Goal: Task Accomplishment & Management: Use online tool/utility

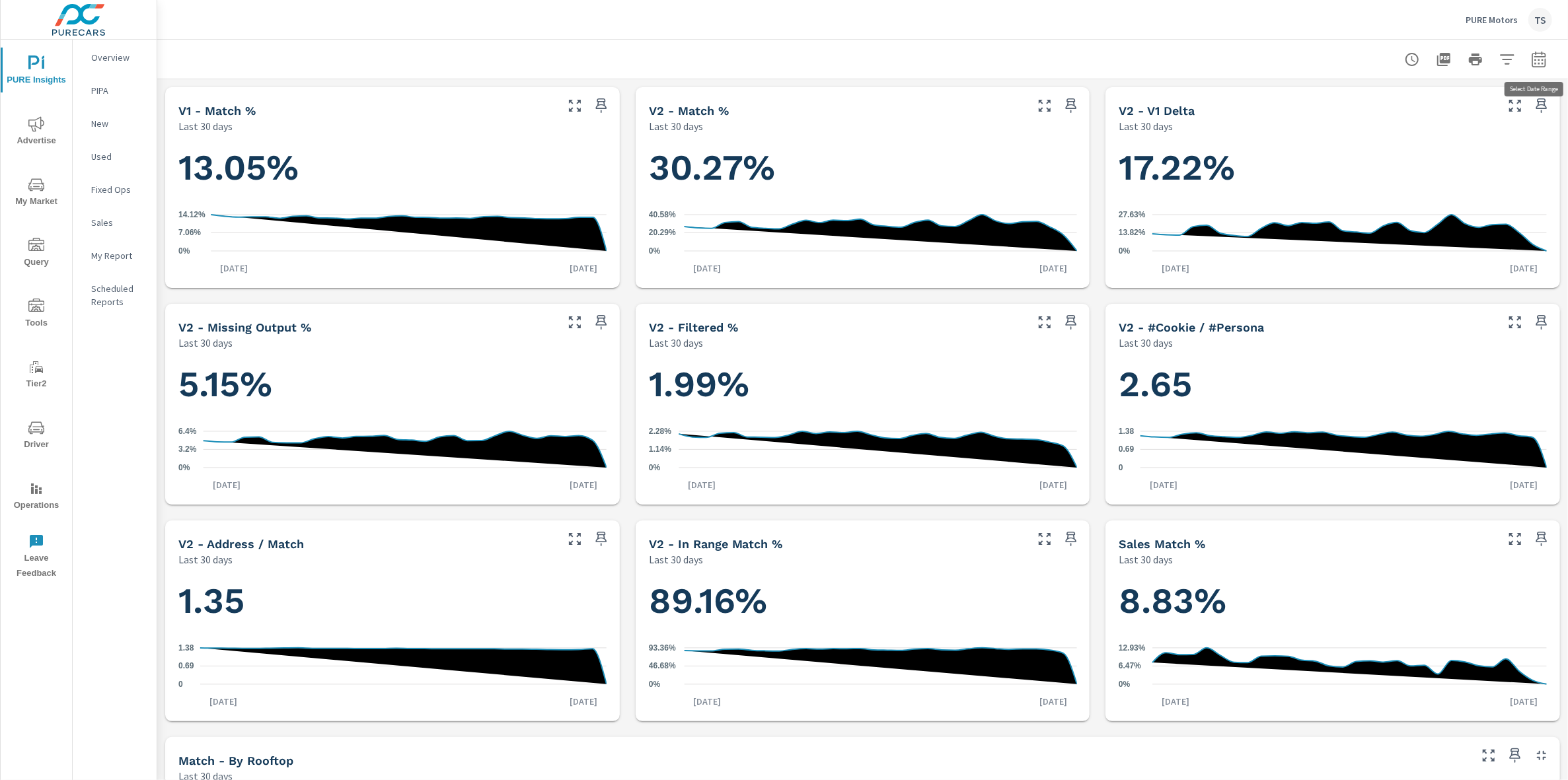
click at [1533, 52] on icon "button" at bounding box center [1539, 59] width 16 height 16
select select "Last 30 days"
click at [1519, 55] on button "button" at bounding box center [1507, 59] width 26 height 26
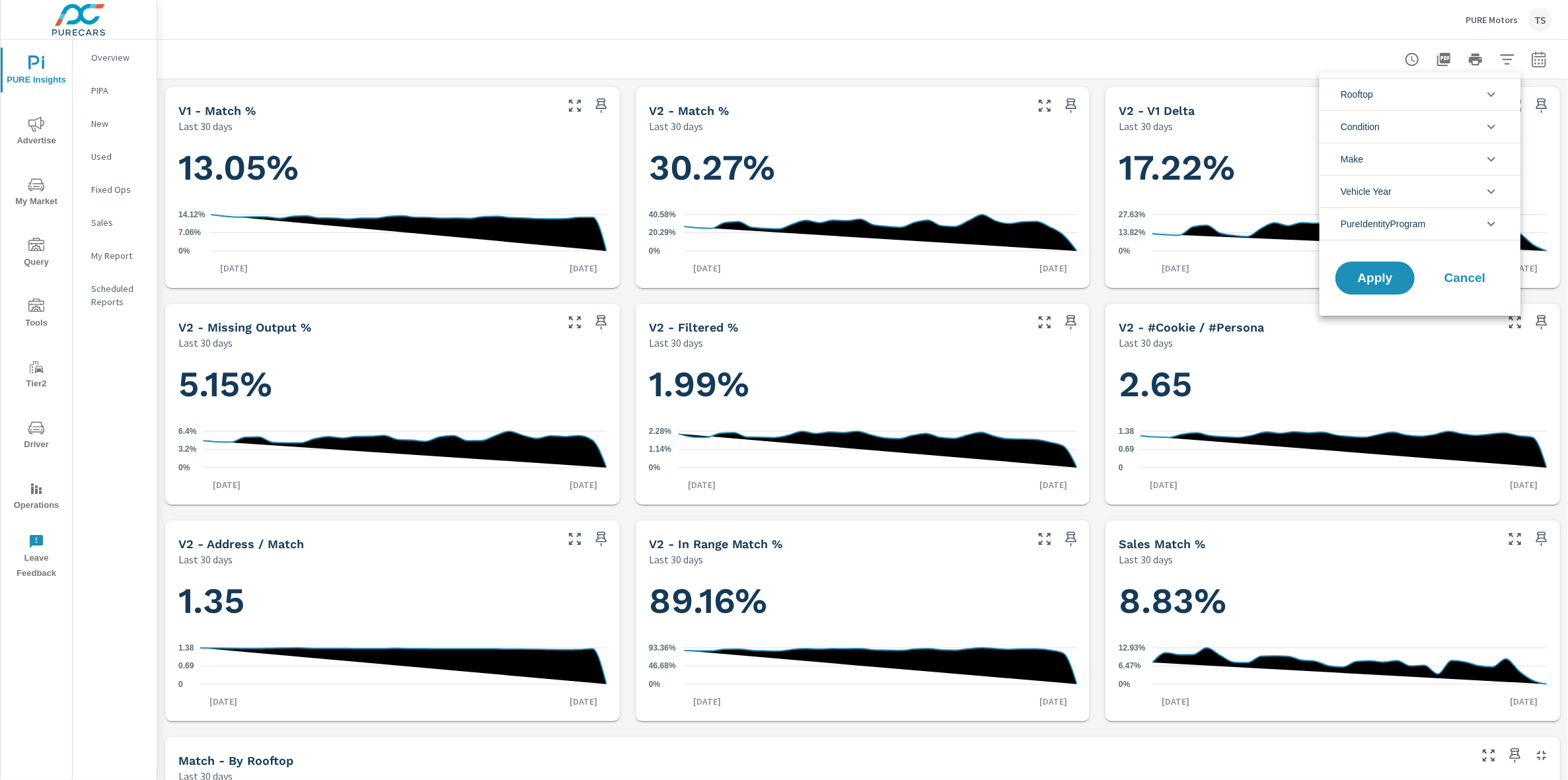
click at [1445, 231] on li "PureIdentityProgram" at bounding box center [1420, 224] width 201 height 33
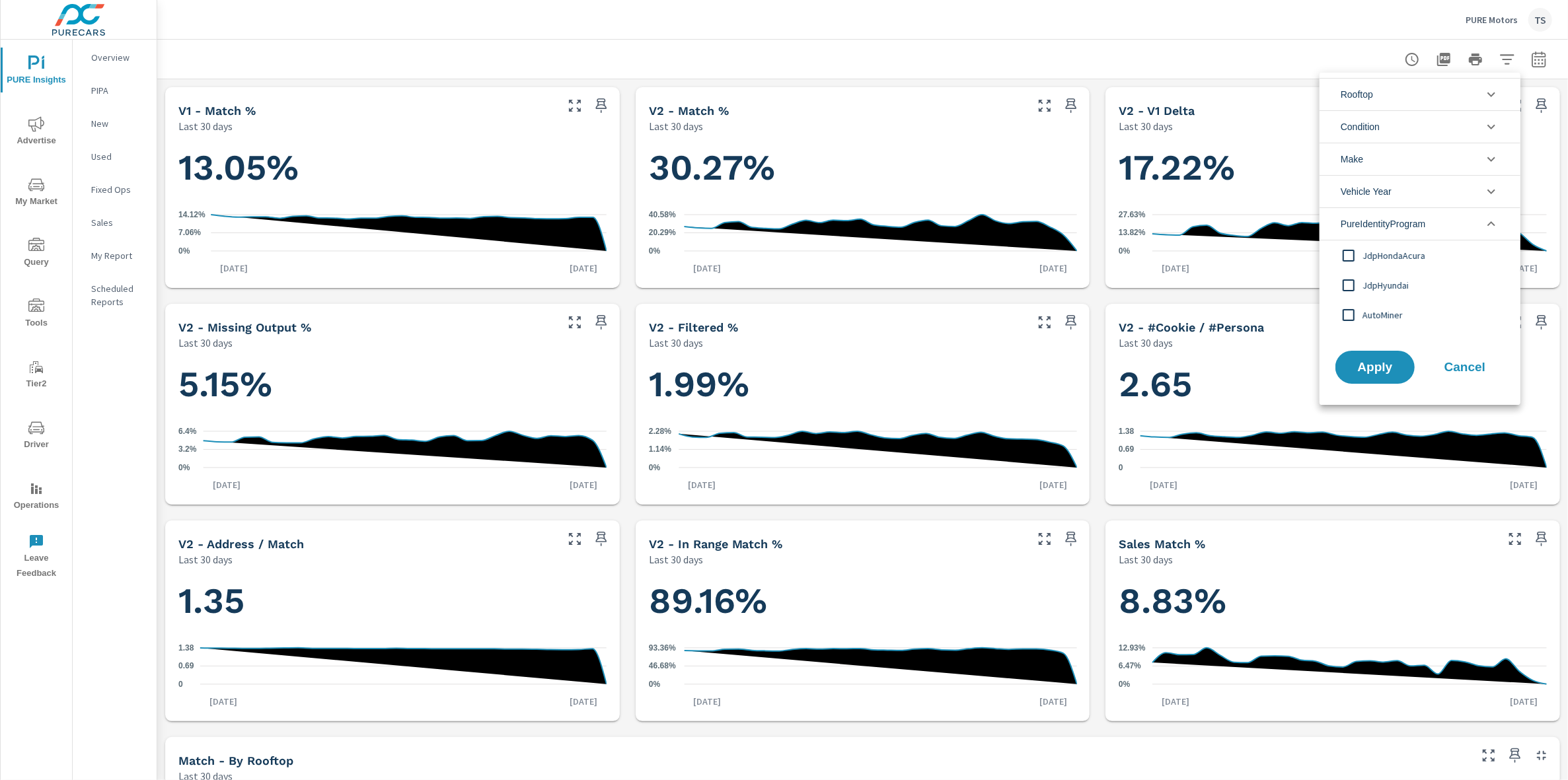
click at [1391, 317] on span "AutoMiner" at bounding box center [1435, 315] width 145 height 16
click at [1391, 370] on span "Apply" at bounding box center [1375, 368] width 54 height 13
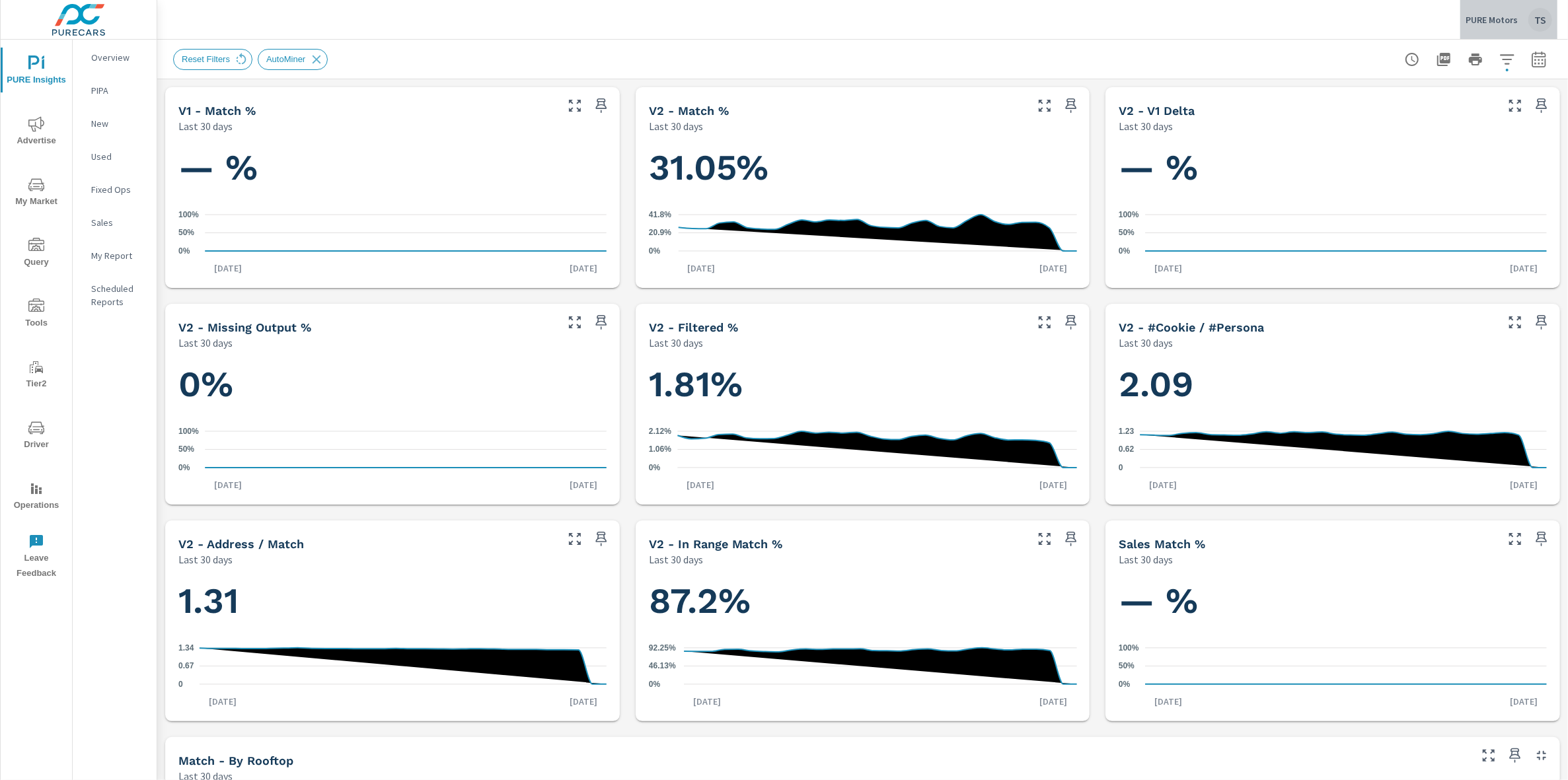
click at [1524, 22] on div "PURE Motors TS" at bounding box center [1509, 20] width 86 height 24
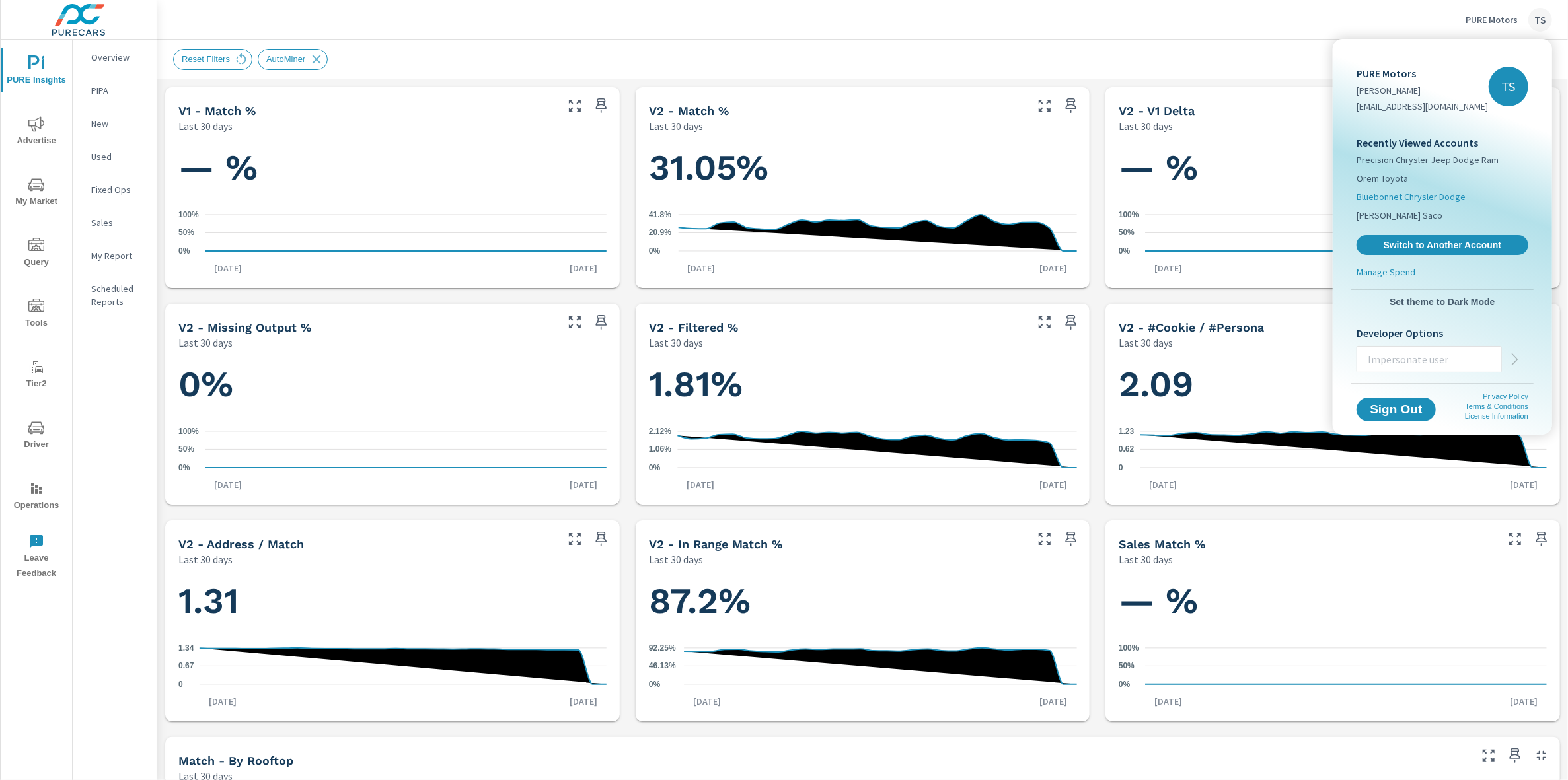
click at [1447, 193] on span "Bluebonnet Chrysler Dodge" at bounding box center [1411, 196] width 109 height 13
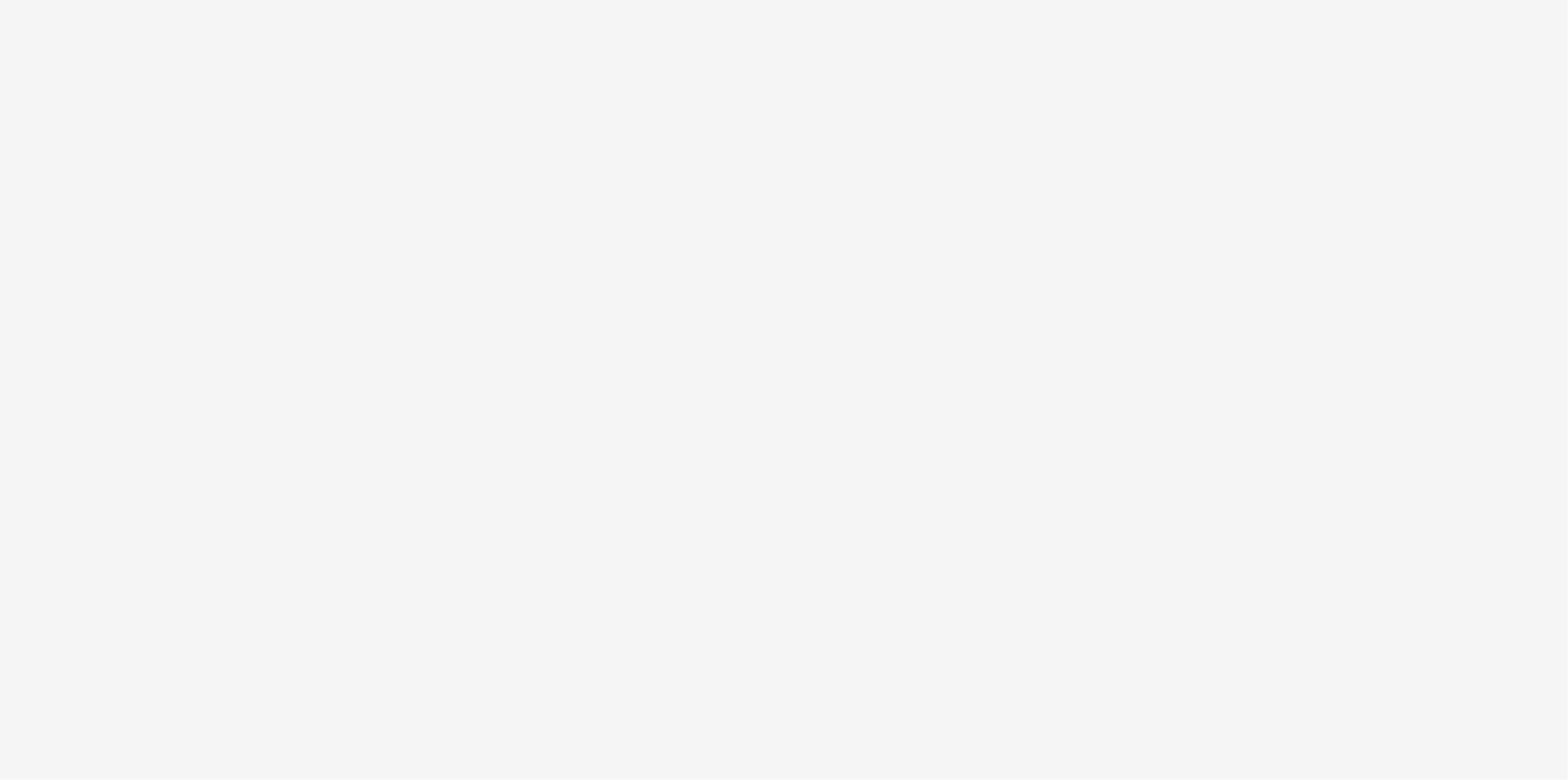
click at [36, 310] on html "PURE Insights Advertise My Market [PERSON_NAME] Query PURE Identity Tools Tier2…" at bounding box center [784, 390] width 1568 height 780
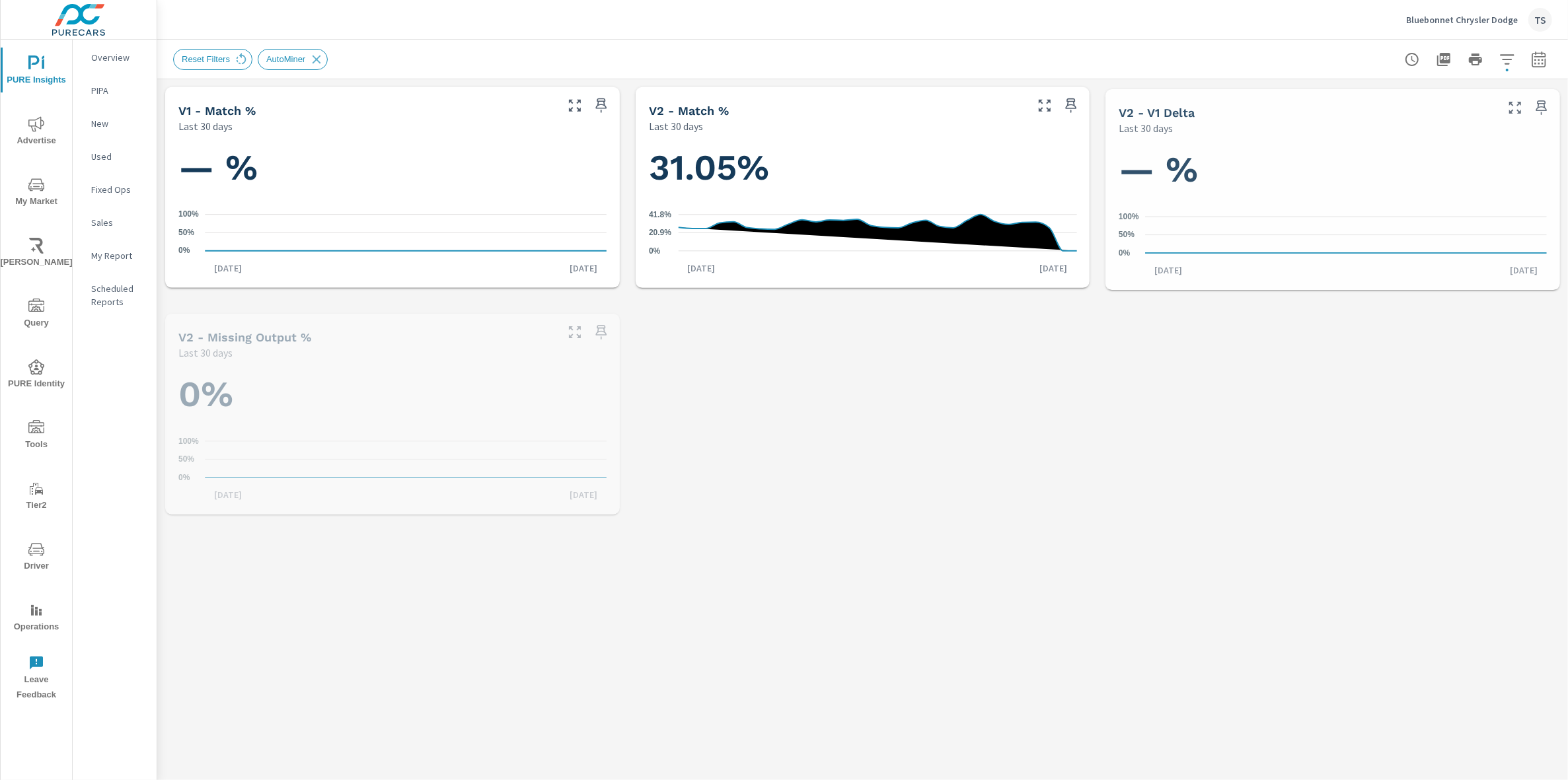
click at [43, 362] on icon "nav menu" at bounding box center [36, 367] width 16 height 16
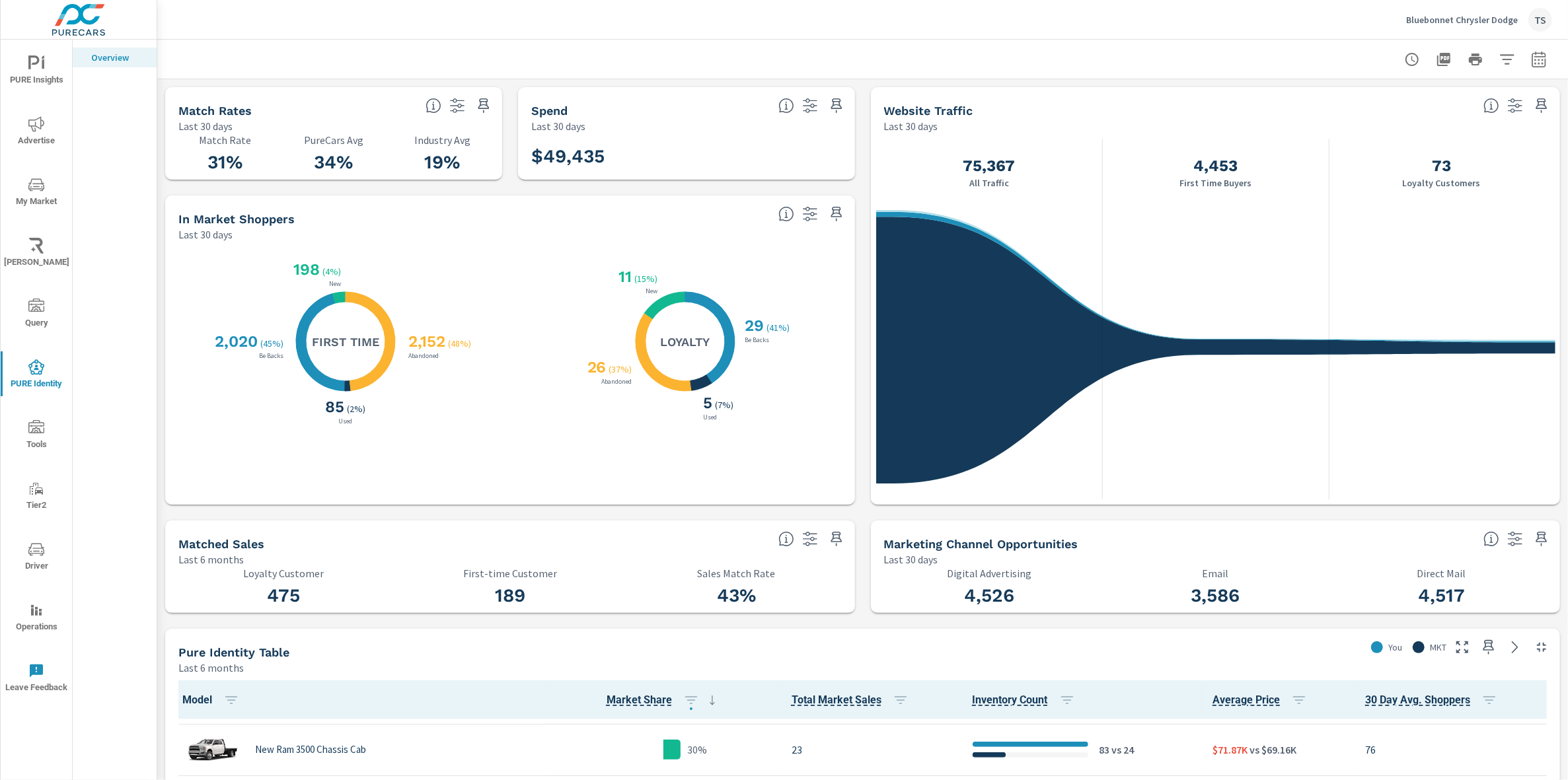
scroll to position [1140, 0]
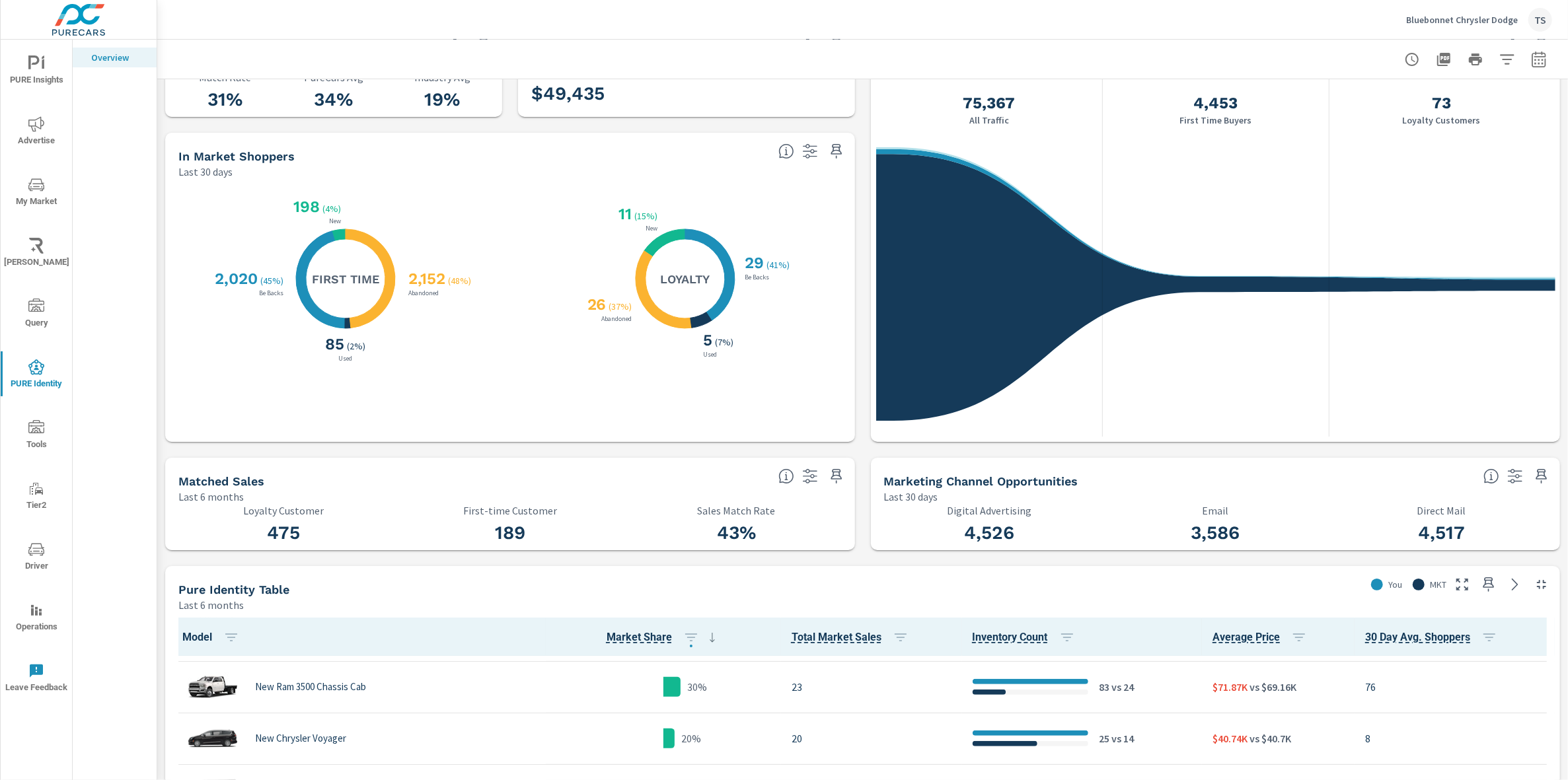
scroll to position [250, 0]
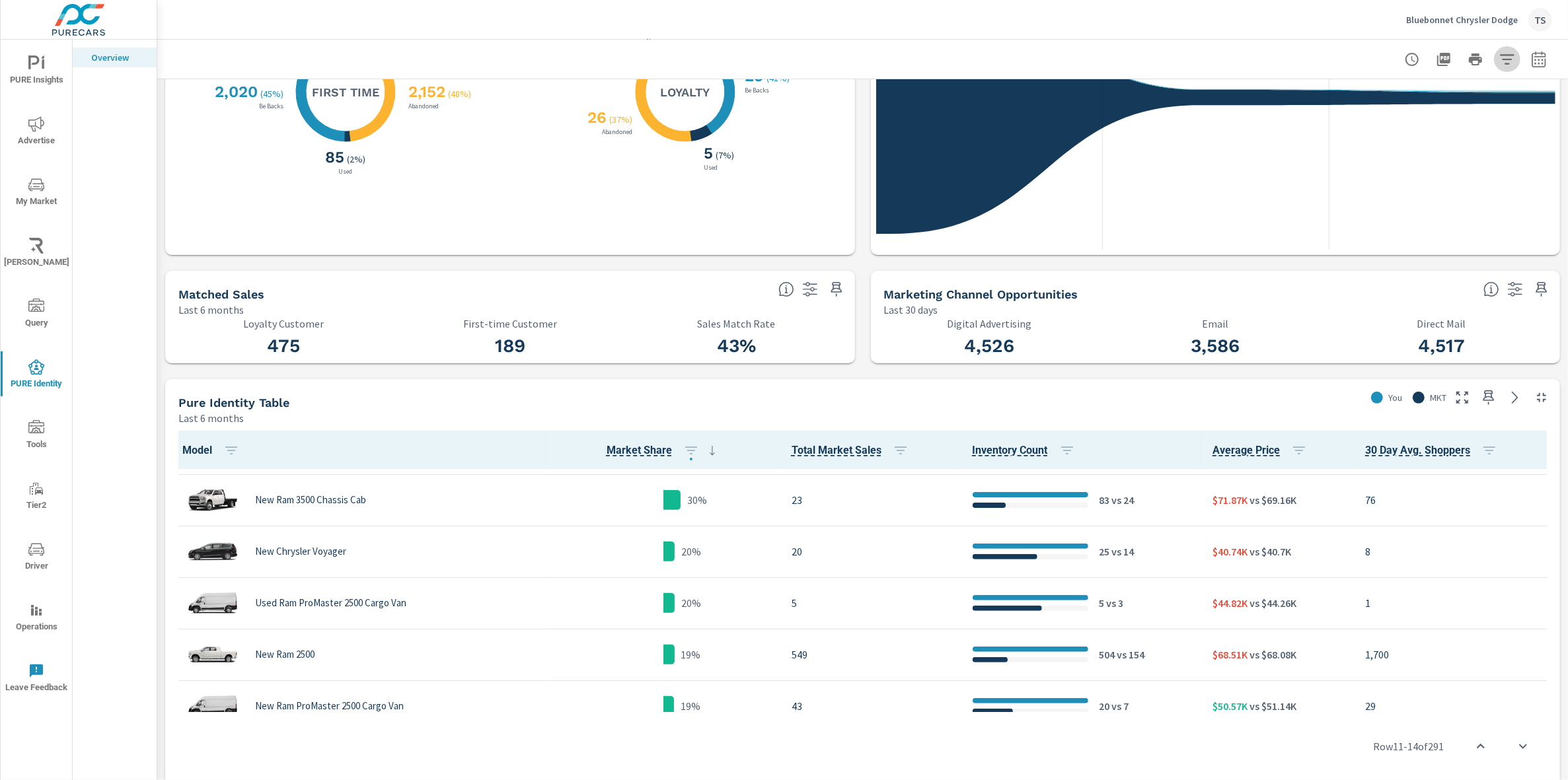
click at [1516, 53] on button "button" at bounding box center [1507, 59] width 26 height 26
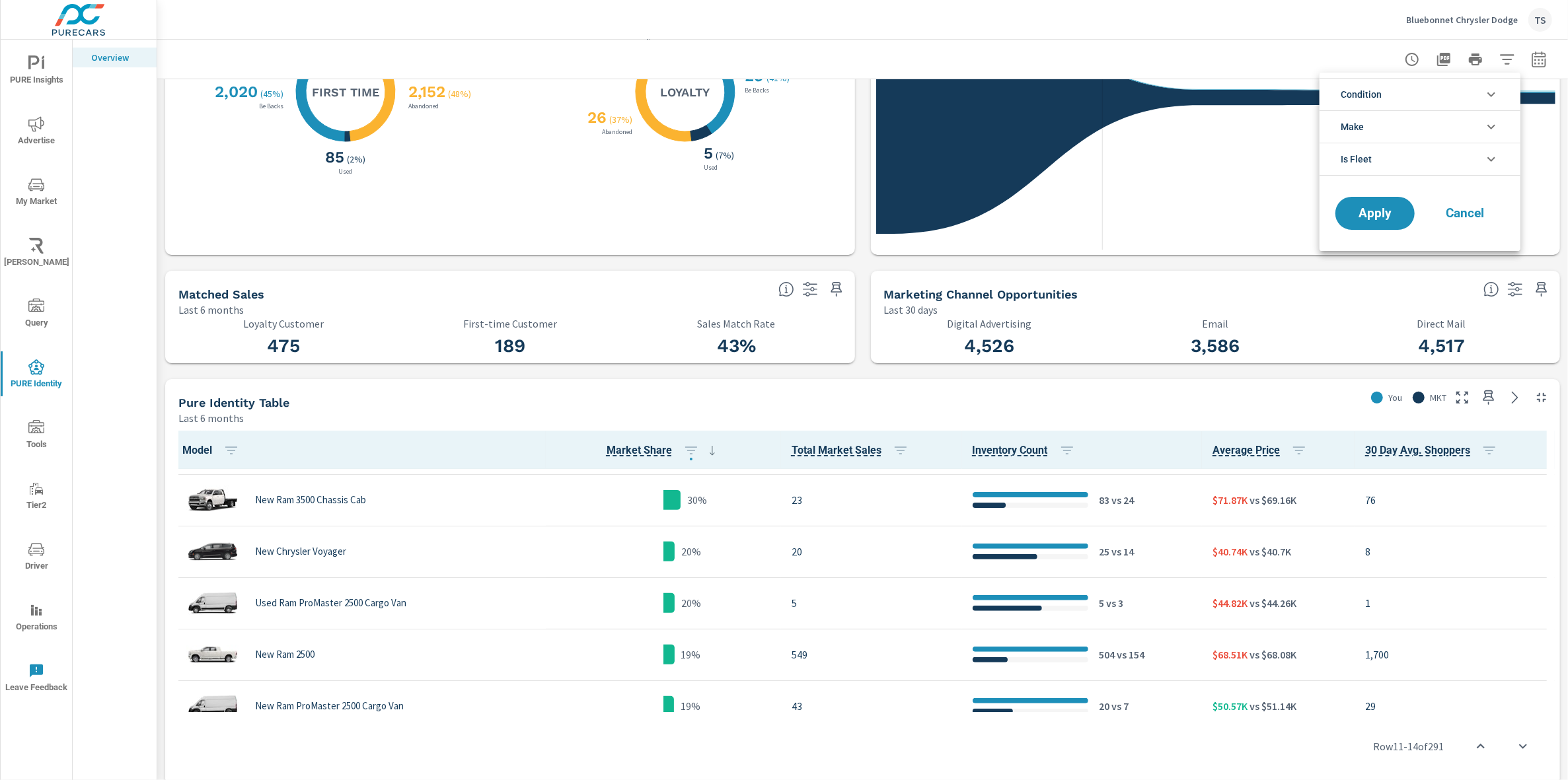
click at [1451, 104] on li "Condition" at bounding box center [1420, 94] width 201 height 32
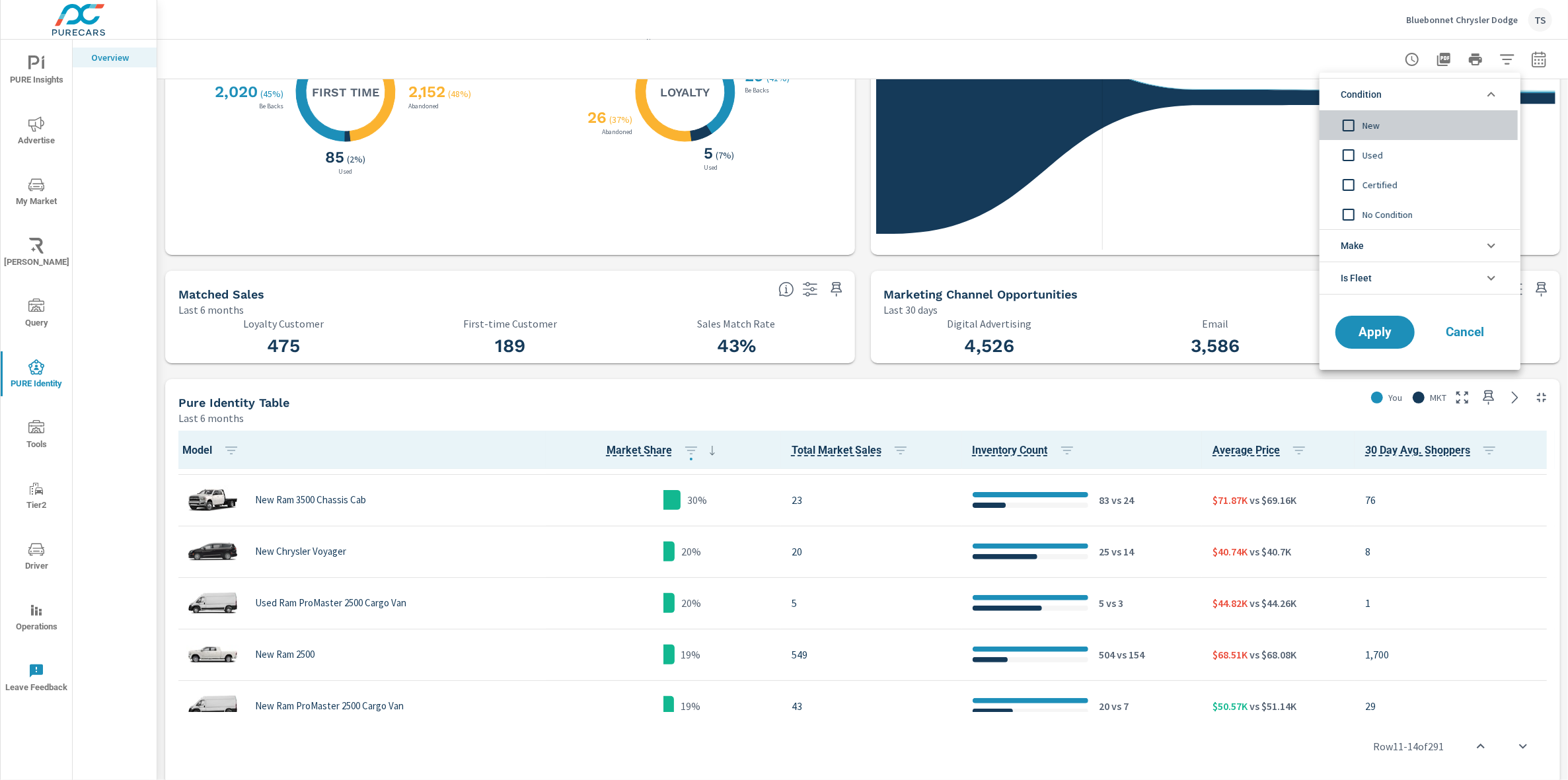
click at [1395, 128] on span "New" at bounding box center [1435, 126] width 145 height 16
click at [1357, 322] on button "Apply" at bounding box center [1376, 331] width 82 height 34
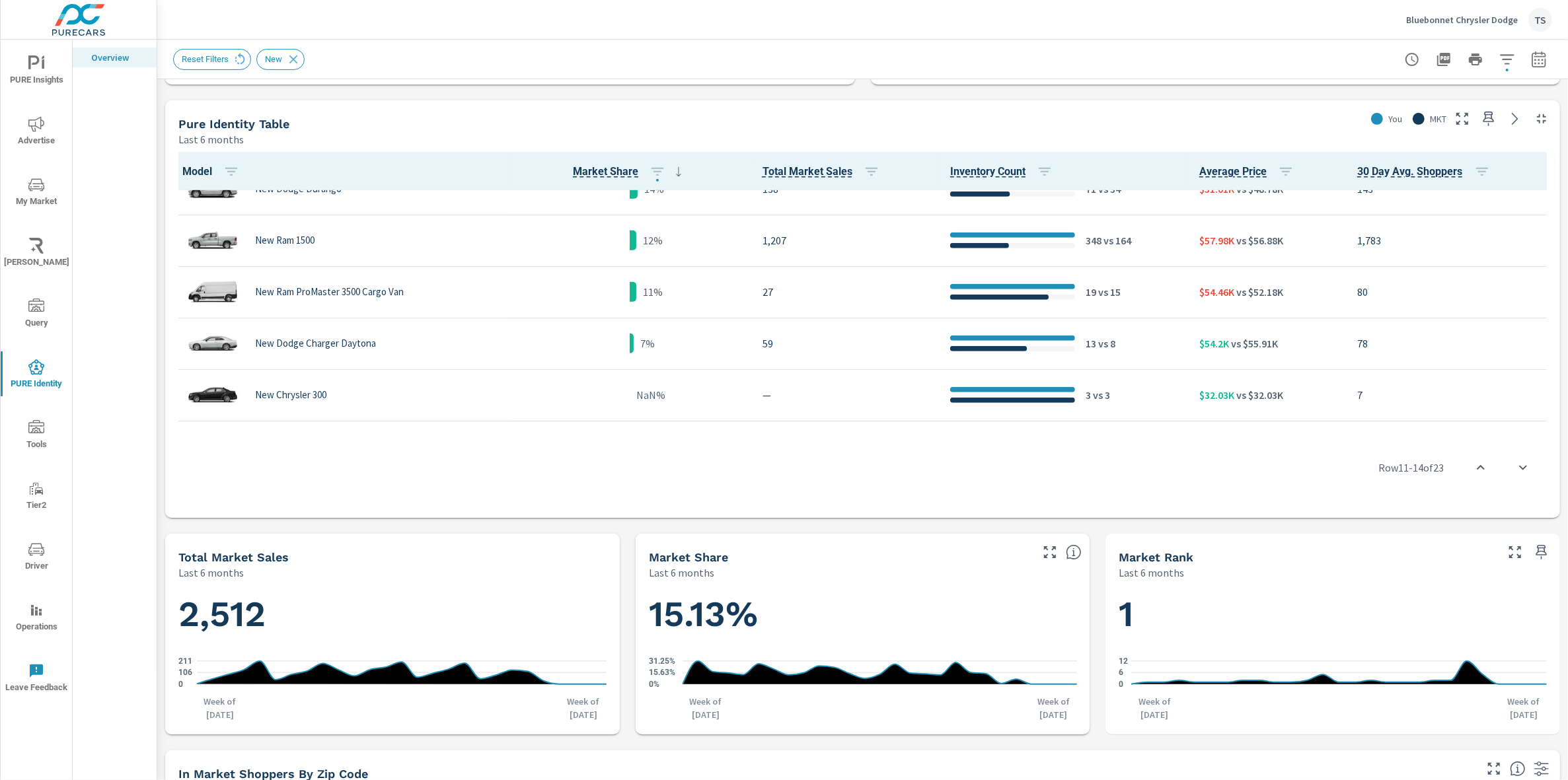
scroll to position [910, 0]
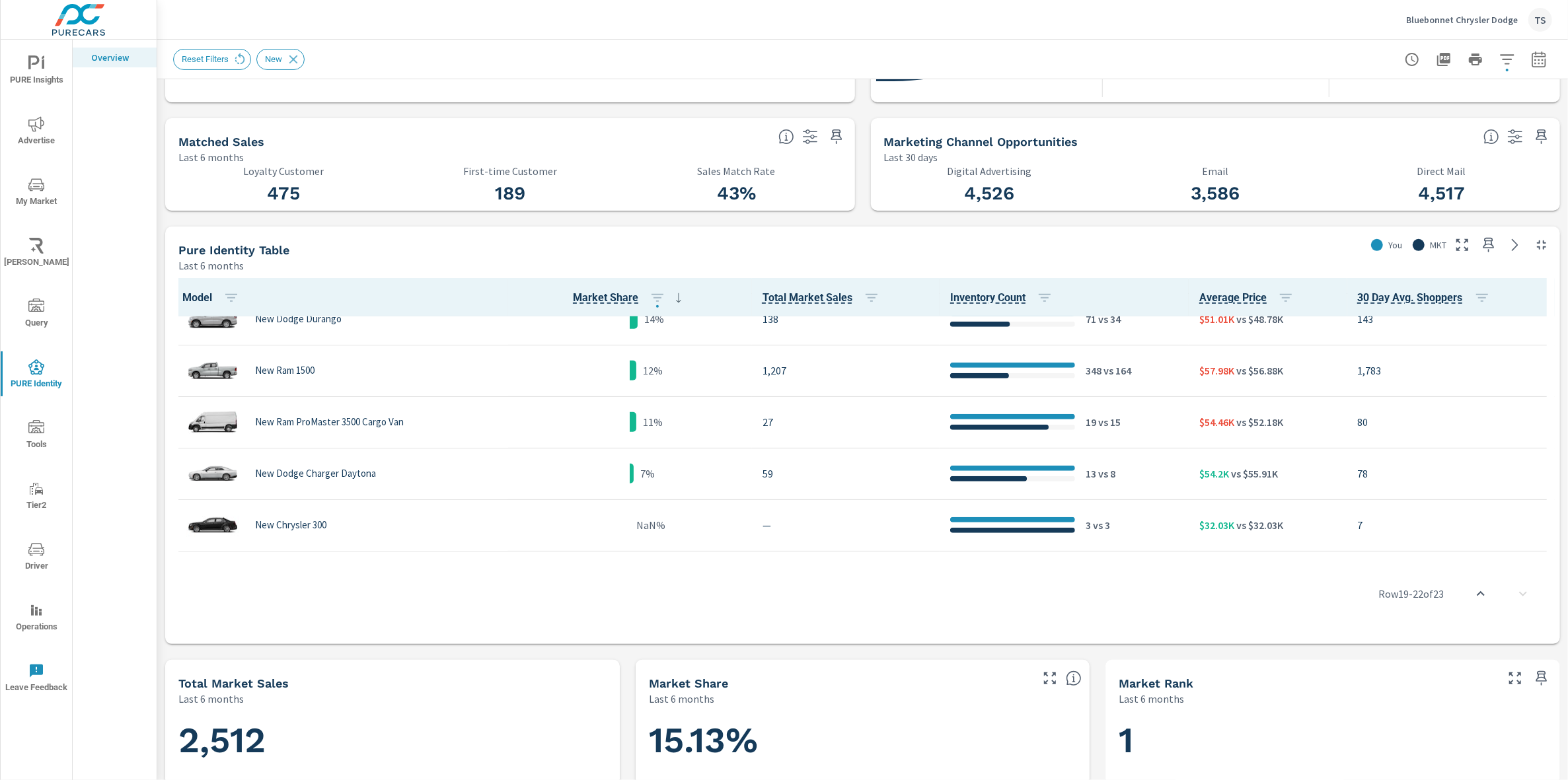
scroll to position [717, 0]
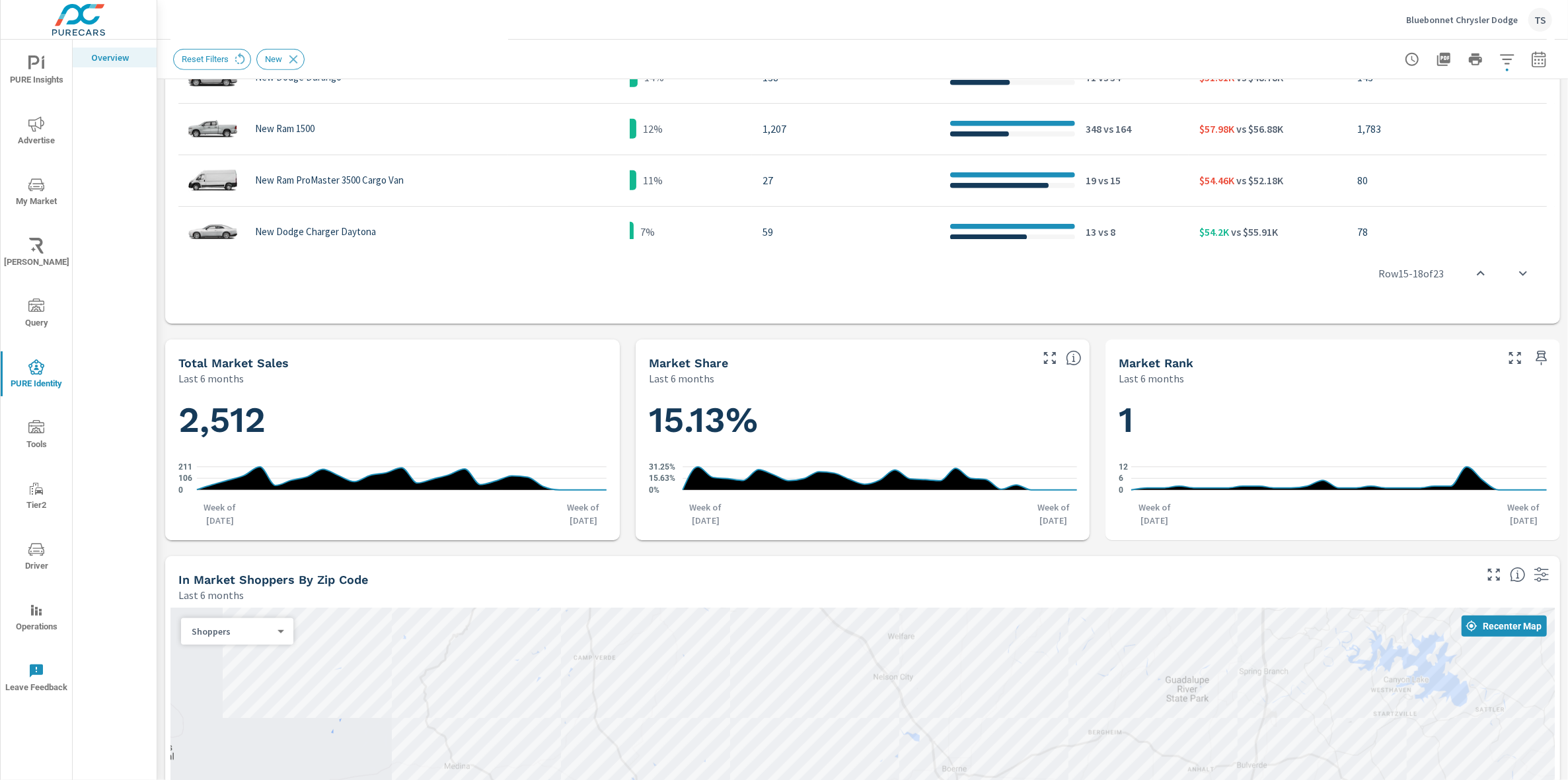
scroll to position [1140, 0]
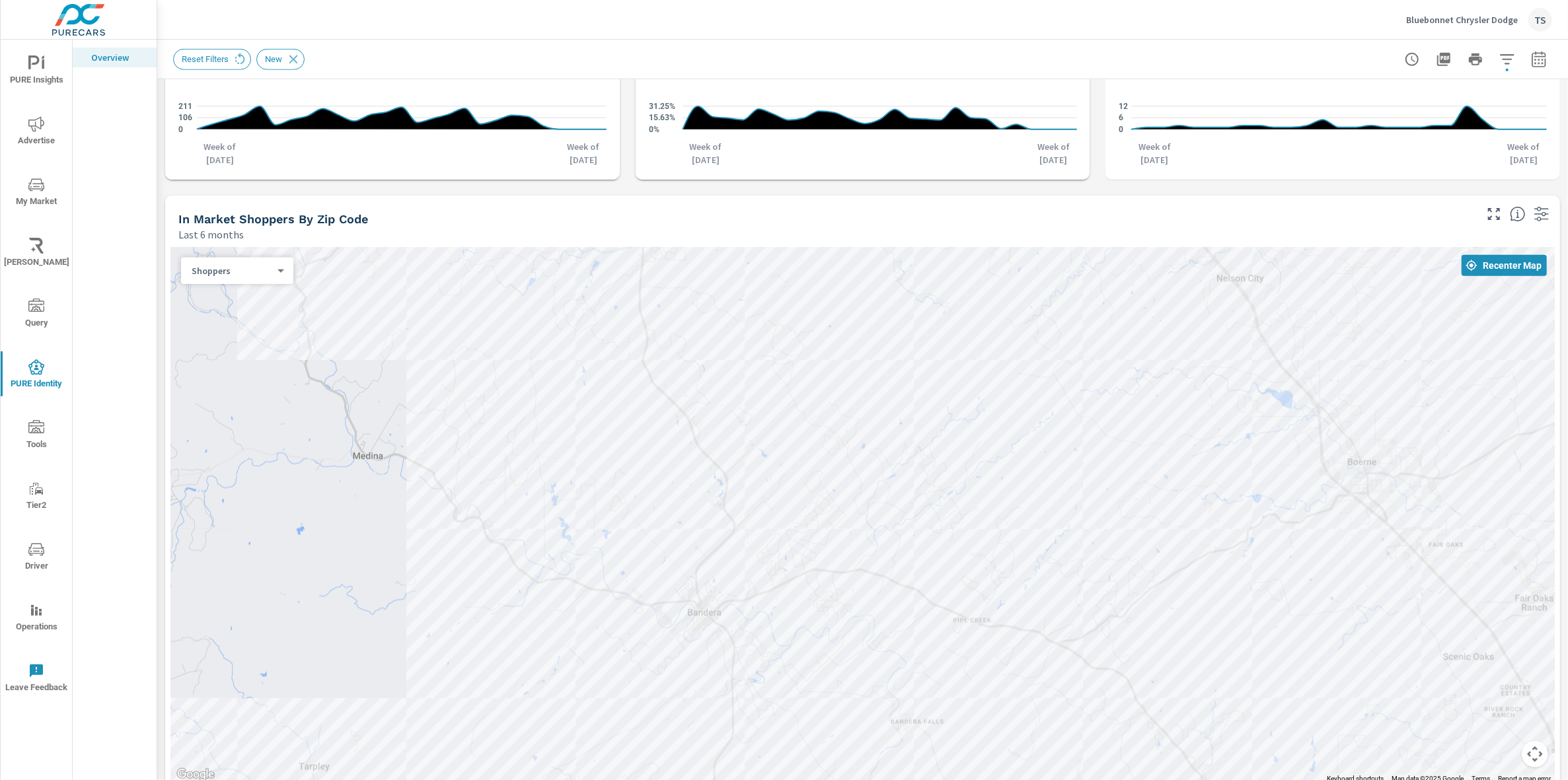
scroll to position [915, 0]
